Goal: Communication & Community: Answer question/provide support

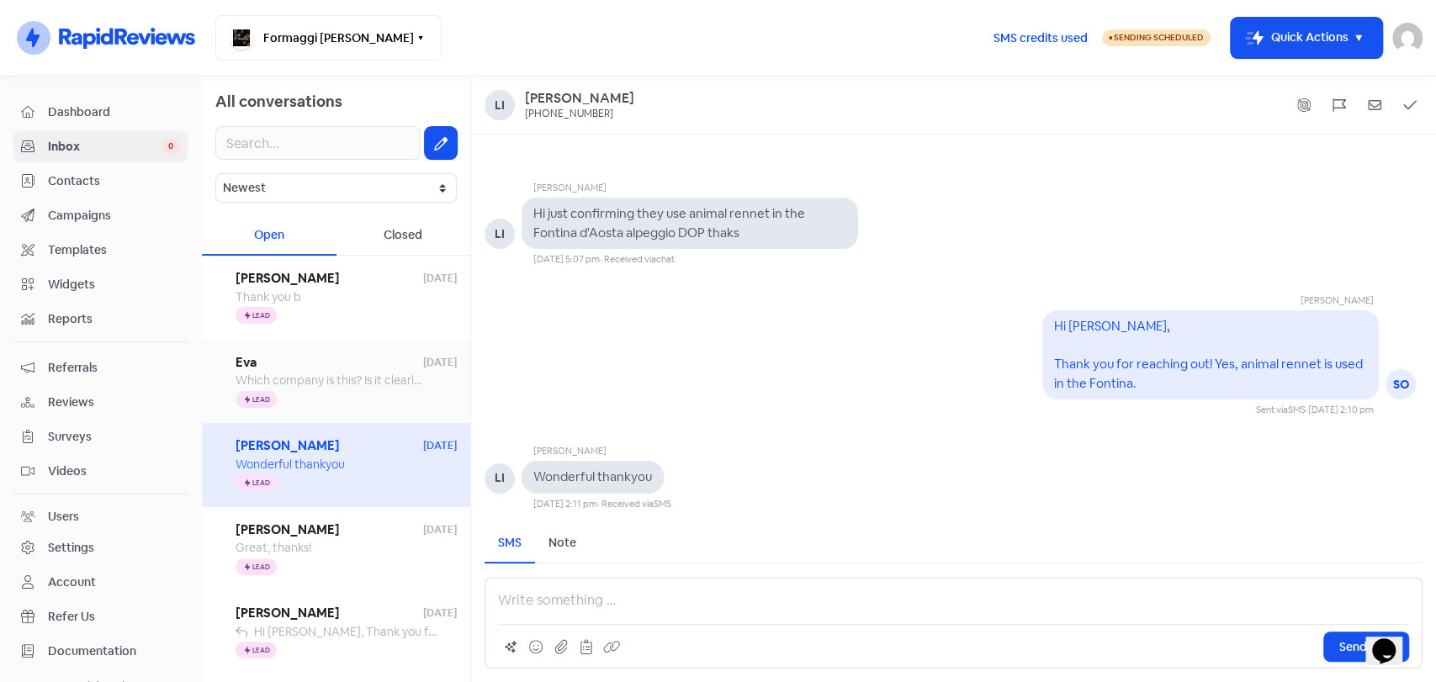
click at [346, 410] on div "Eva [DATE] Which company is this? Is it clearly stated on individual cheeses? I…" at bounding box center [336, 382] width 268 height 84
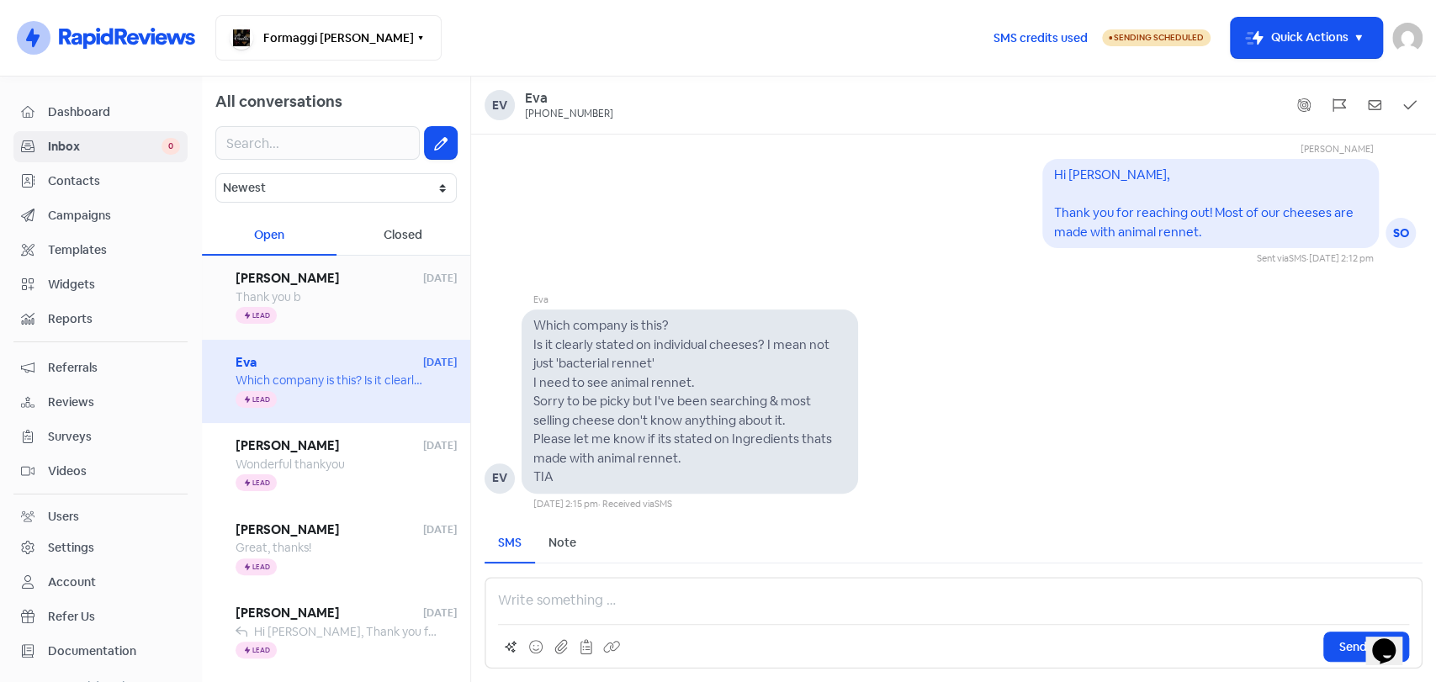
click at [349, 300] on div "Thank you b" at bounding box center [346, 298] width 221 height 18
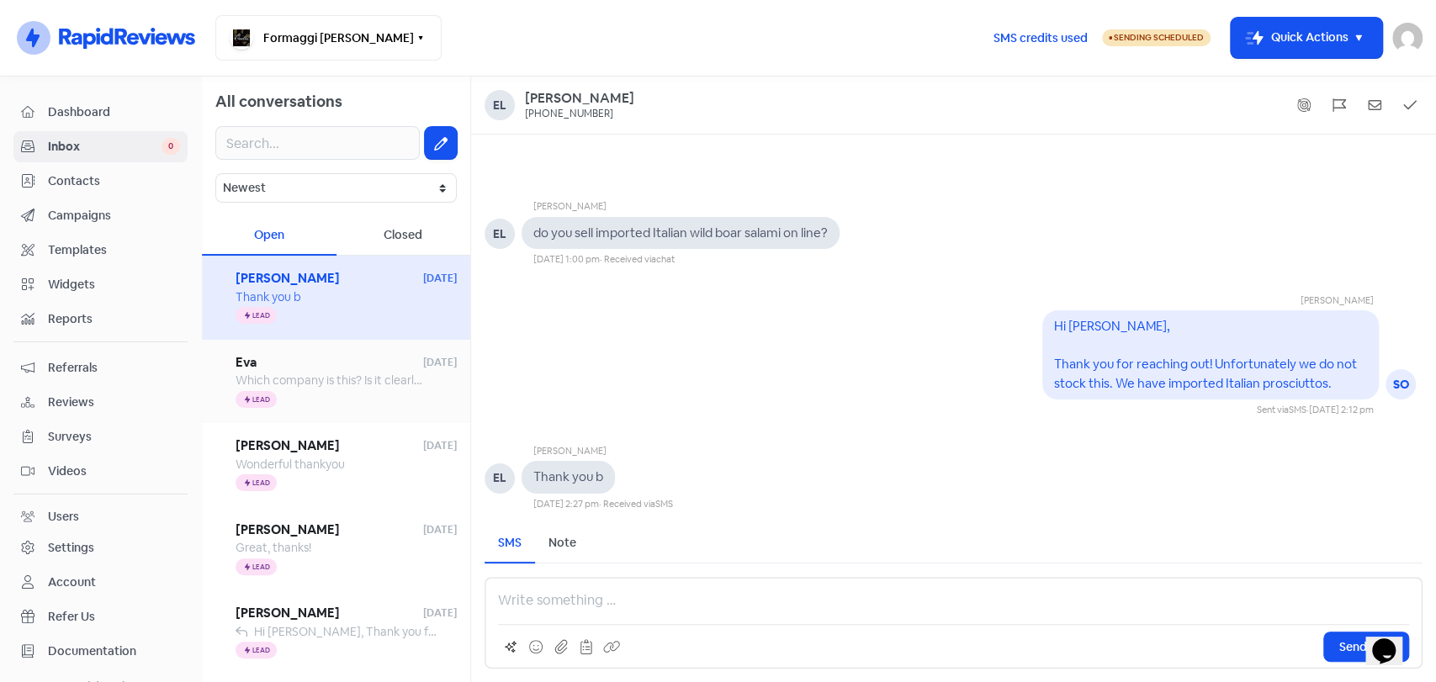
click at [341, 379] on span "Which company is this? Is it clearly stated on individual cheeses? I mean not j…" at bounding box center [1042, 380] width 1613 height 15
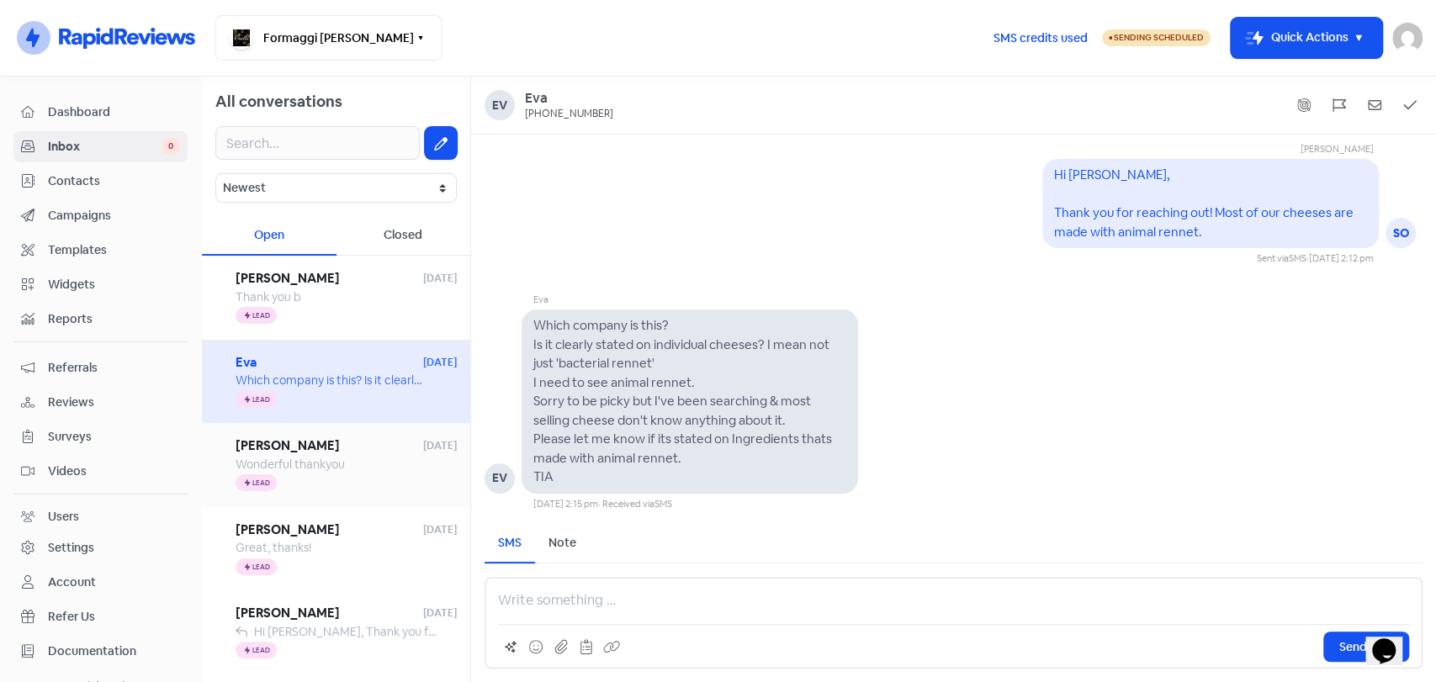
click at [377, 482] on div "Icon For Thunder Lead" at bounding box center [346, 484] width 221 height 20
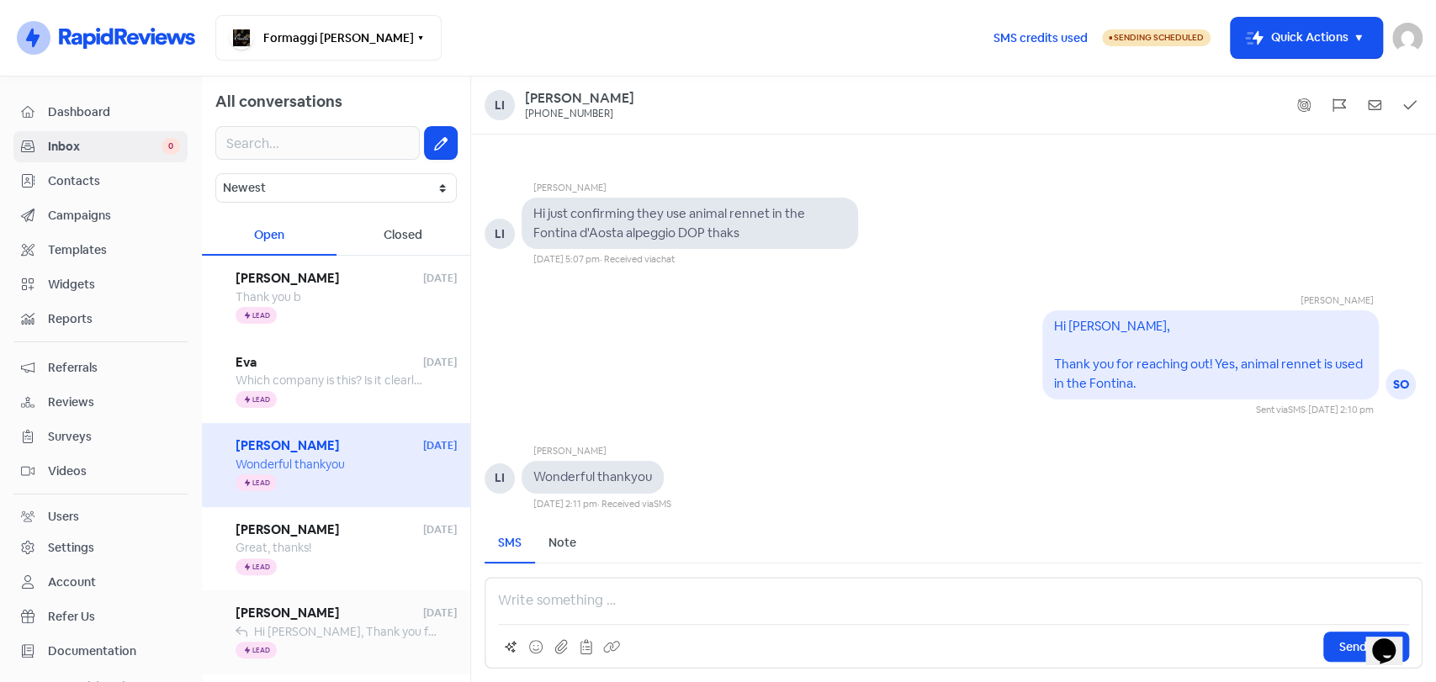
click at [341, 644] on div "Icon For Thunder Lead" at bounding box center [346, 651] width 221 height 20
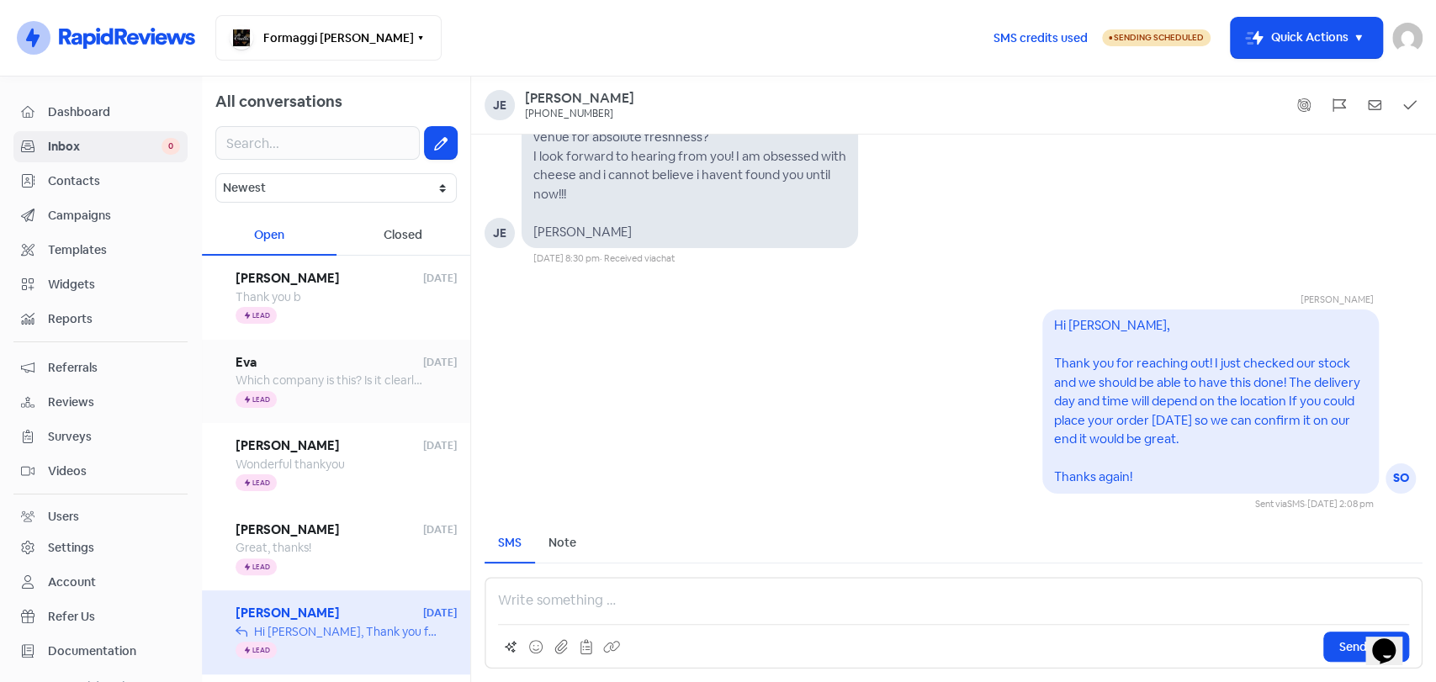
click at [355, 392] on div "Icon For Thunder Lead" at bounding box center [346, 399] width 221 height 20
